Goal: Find specific page/section: Find specific page/section

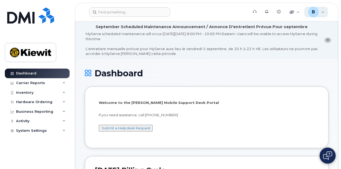
click at [325, 12] on div "B Bethany.Callaway Wireless Admin" at bounding box center [317, 12] width 24 height 11
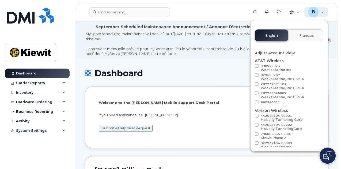
click at [323, 12] on div "B Bethany.Callaway Wireless Admin" at bounding box center [317, 12] width 24 height 11
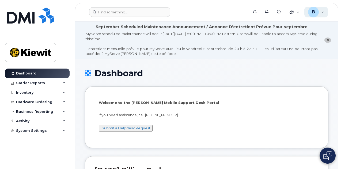
click at [319, 15] on div "B" at bounding box center [313, 12] width 11 height 11
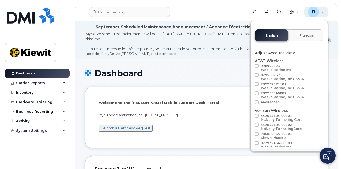
click at [319, 15] on div "B" at bounding box center [313, 12] width 11 height 11
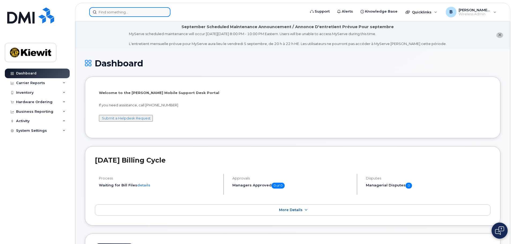
click at [122, 13] on input at bounding box center [129, 12] width 81 height 10
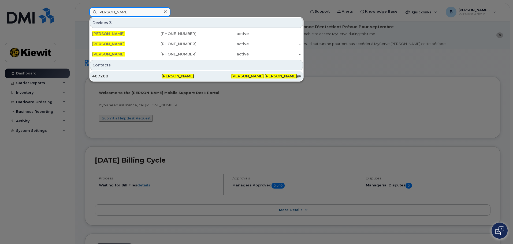
type input "patrick curley"
click at [180, 78] on span "Patrick Curley" at bounding box center [178, 76] width 32 height 5
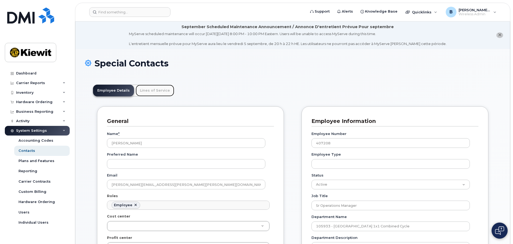
click at [159, 93] on link "Lines of Service" at bounding box center [155, 91] width 39 height 12
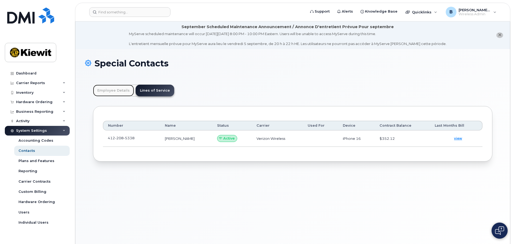
click at [126, 89] on link "Employee Details" at bounding box center [113, 91] width 41 height 12
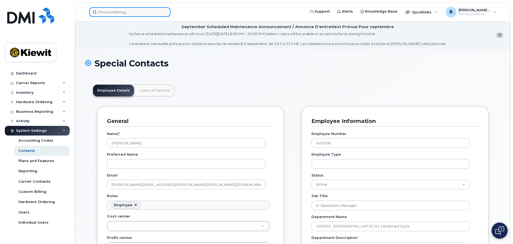
click at [154, 11] on input at bounding box center [129, 12] width 81 height 10
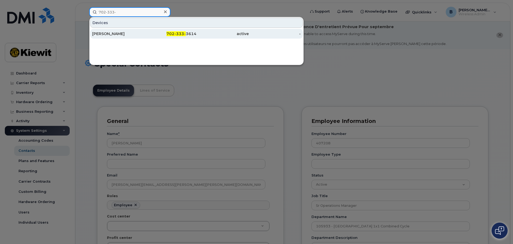
type input "702-333-"
click at [162, 35] on div "702-333- 3614" at bounding box center [170, 33] width 52 height 5
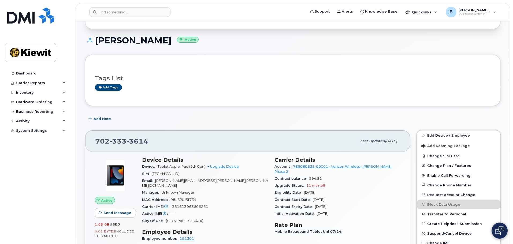
scroll to position [68, 0]
click at [436, 136] on link "Edit Device / Employee" at bounding box center [458, 136] width 83 height 10
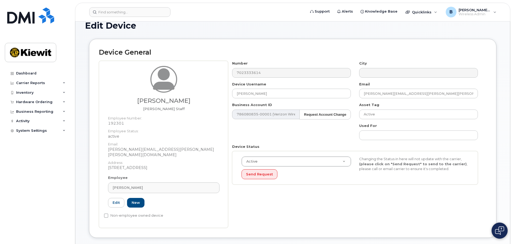
scroll to position [38, 0]
click at [121, 198] on link "Edit" at bounding box center [116, 203] width 16 height 10
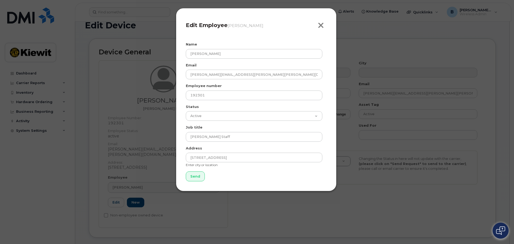
click at [322, 28] on icon "button" at bounding box center [321, 25] width 6 height 8
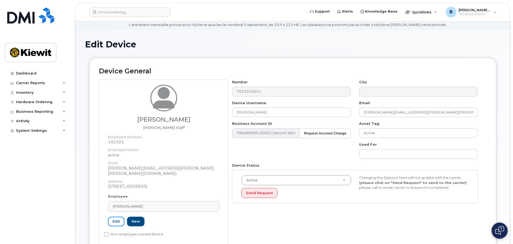
scroll to position [0, 0]
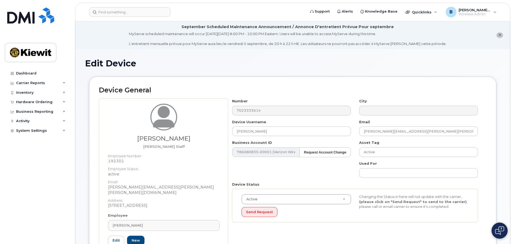
click at [498, 37] on span "close notification" at bounding box center [499, 35] width 3 height 4
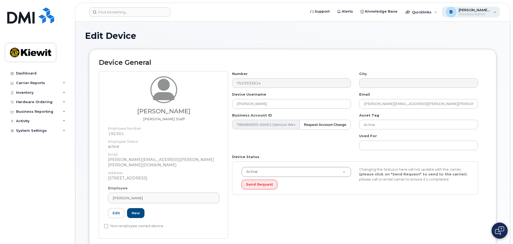
click at [474, 8] on span "[PERSON_NAME].[PERSON_NAME]" at bounding box center [474, 10] width 32 height 4
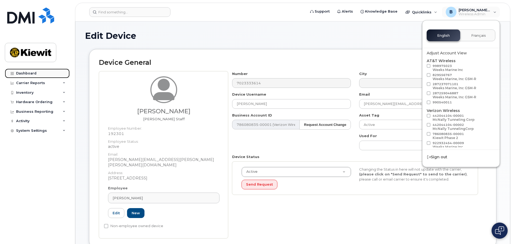
click at [28, 72] on div "Dashboard" at bounding box center [26, 73] width 20 height 4
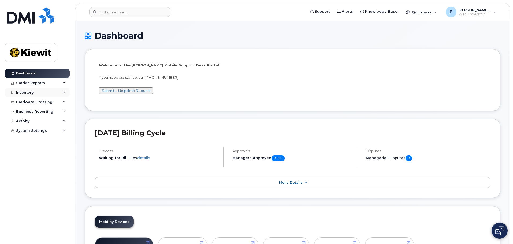
click at [38, 89] on div "Inventory" at bounding box center [37, 93] width 65 height 10
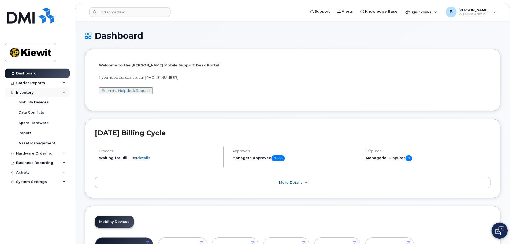
click at [50, 94] on div "Inventory" at bounding box center [37, 93] width 65 height 10
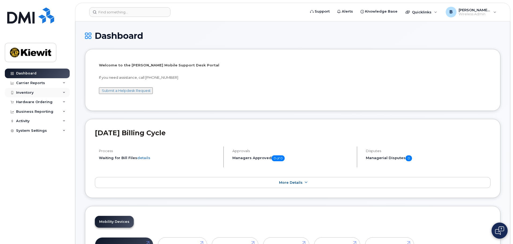
click at [50, 94] on div "Inventory" at bounding box center [37, 93] width 65 height 10
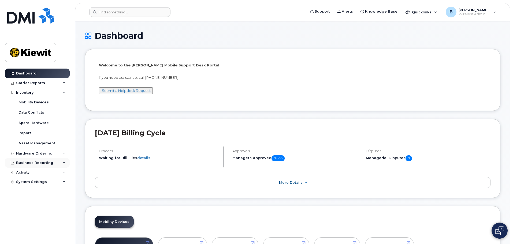
click at [50, 159] on div "Business Reporting" at bounding box center [37, 163] width 65 height 10
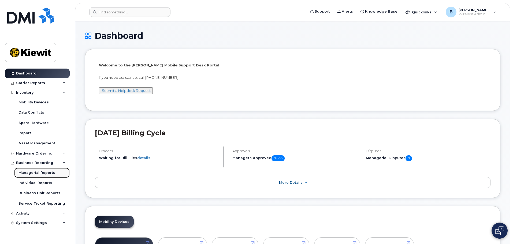
click at [37, 171] on div "Managerial Reports" at bounding box center [36, 172] width 37 height 5
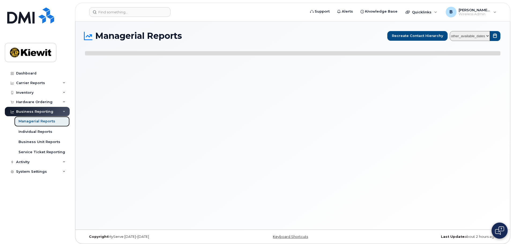
select select
